Goal: Find contact information: Find contact information

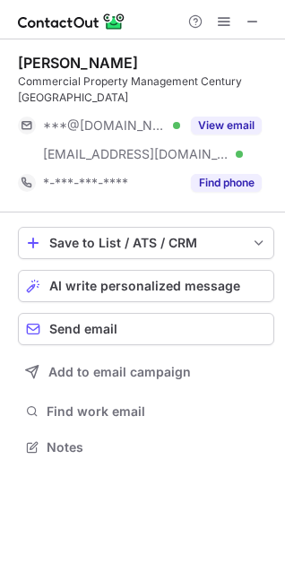
scroll to position [9, 9]
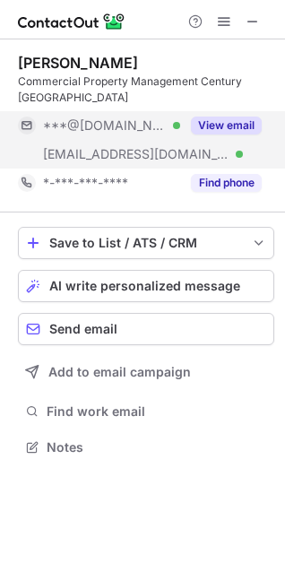
click at [217, 129] on button "View email" at bounding box center [226, 126] width 71 height 18
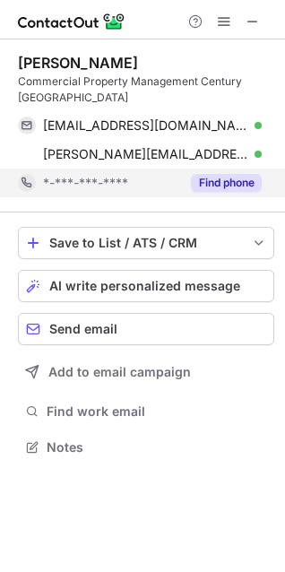
click at [245, 195] on div "Find phone" at bounding box center [221, 183] width 82 height 29
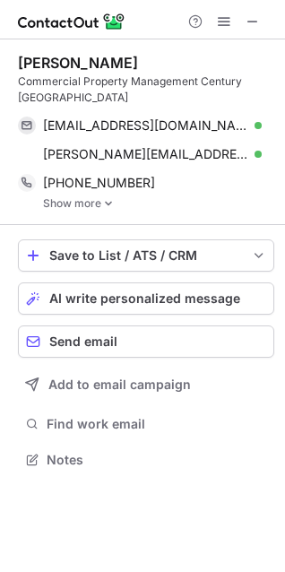
scroll to position [447, 285]
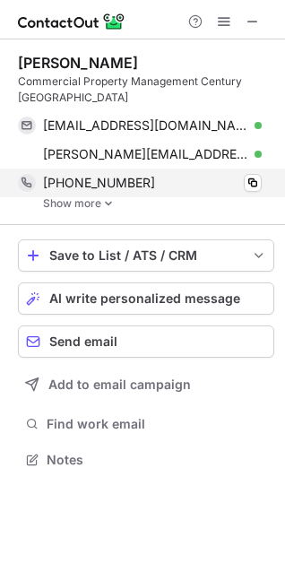
click at [262, 180] on div "+16236801062 Copy" at bounding box center [140, 183] width 244 height 29
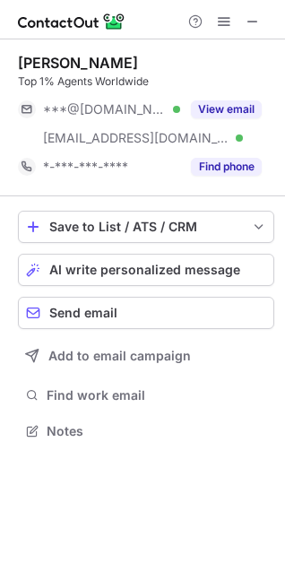
scroll to position [418, 285]
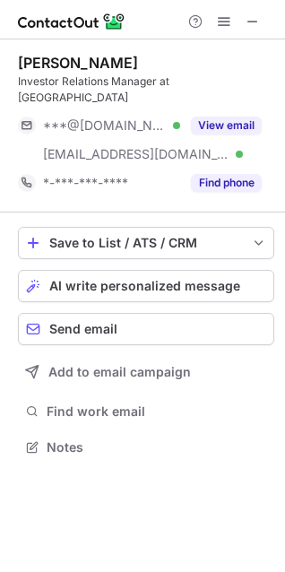
scroll to position [434, 285]
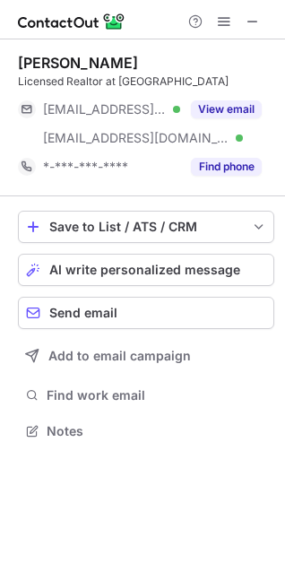
scroll to position [418, 285]
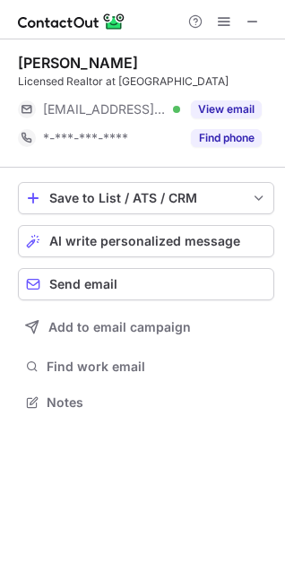
scroll to position [389, 285]
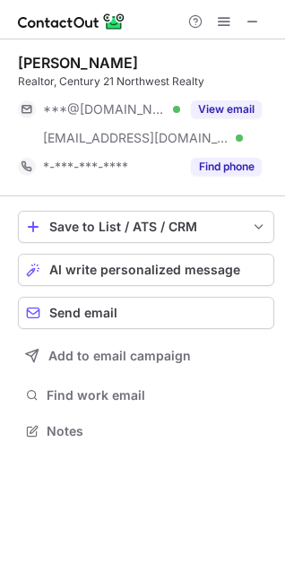
scroll to position [418, 285]
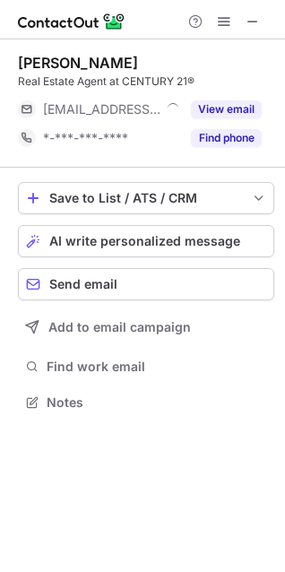
scroll to position [389, 285]
click at [48, 61] on div "Kimberly Occhino" at bounding box center [78, 63] width 120 height 18
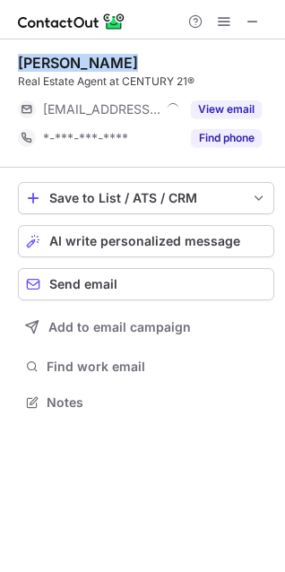
click at [48, 61] on div "Kimberly Occhino" at bounding box center [78, 63] width 120 height 18
copy div "Kimberly Occhino"
